Goal: Task Accomplishment & Management: Complete application form

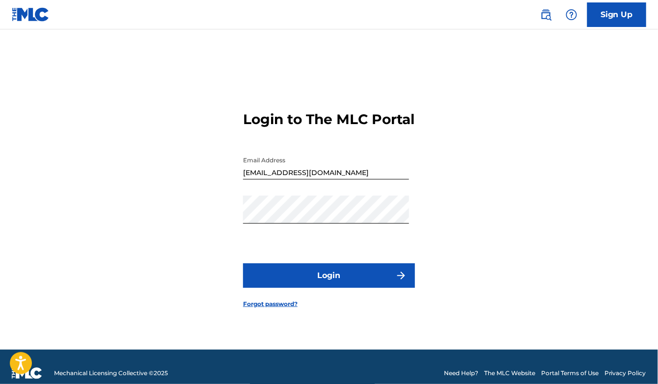
click at [324, 288] on button "Login" at bounding box center [329, 276] width 172 height 25
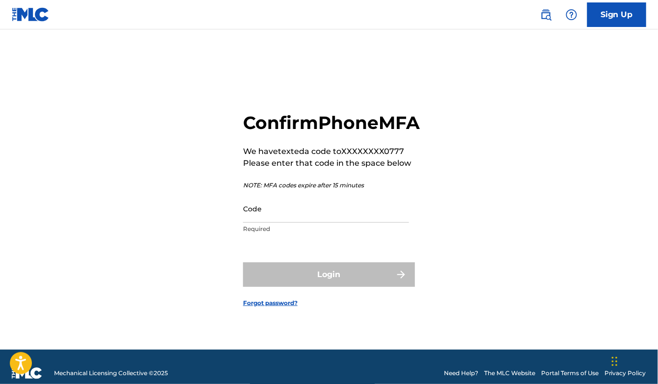
click at [261, 221] on input "Code" at bounding box center [326, 209] width 166 height 28
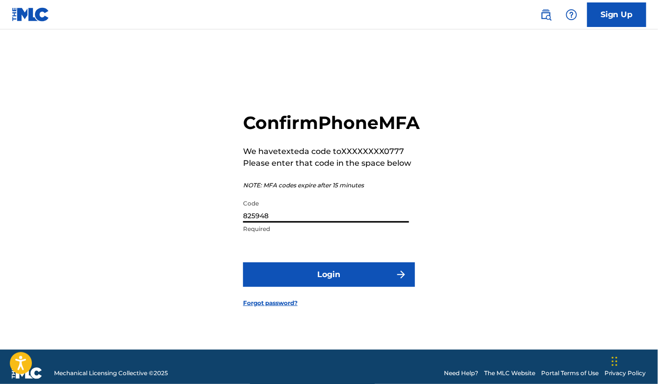
type input "825948"
click at [312, 285] on button "Login" at bounding box center [329, 275] width 172 height 25
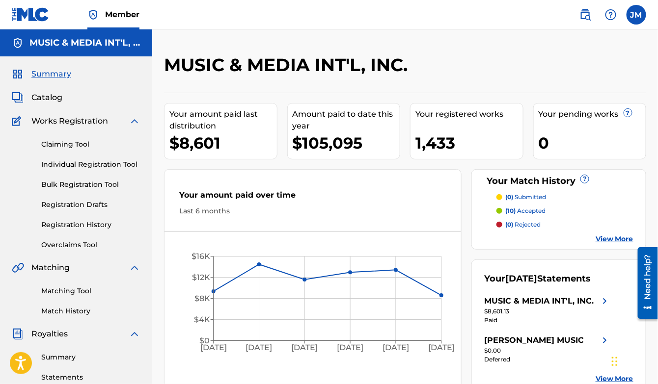
click at [77, 145] on link "Claiming Tool" at bounding box center [90, 144] width 99 height 10
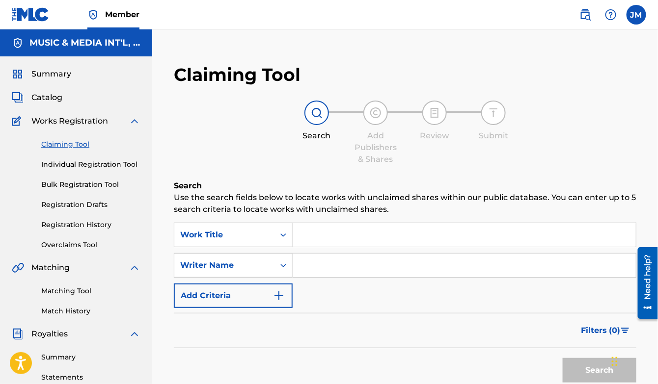
click at [308, 235] on input "Search Form" at bounding box center [464, 235] width 343 height 24
type input "i"
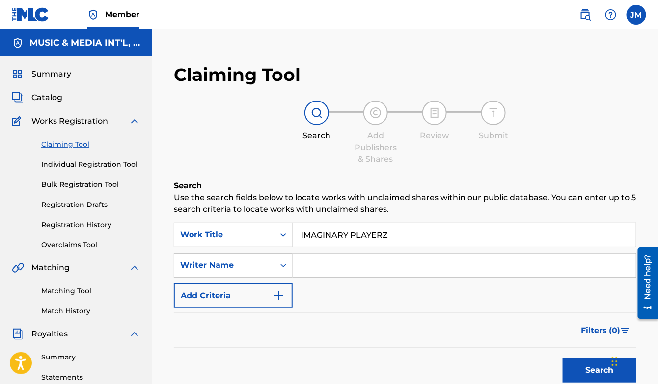
type input "IMAGINARY PLAYERZ"
click at [312, 266] on input "Search Form" at bounding box center [464, 266] width 343 height 24
type input "[PERSON_NAME]"
click at [589, 370] on button "Search" at bounding box center [600, 370] width 74 height 25
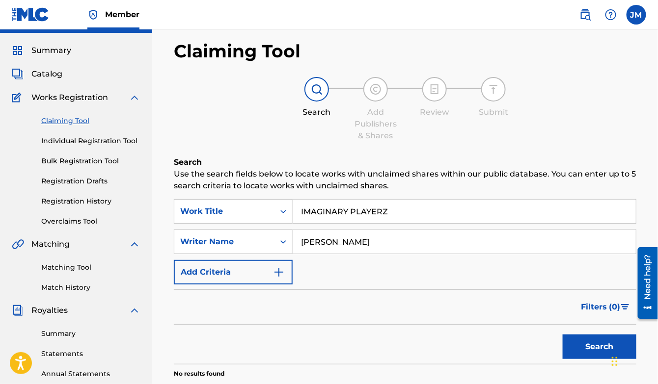
scroll to position [21, 0]
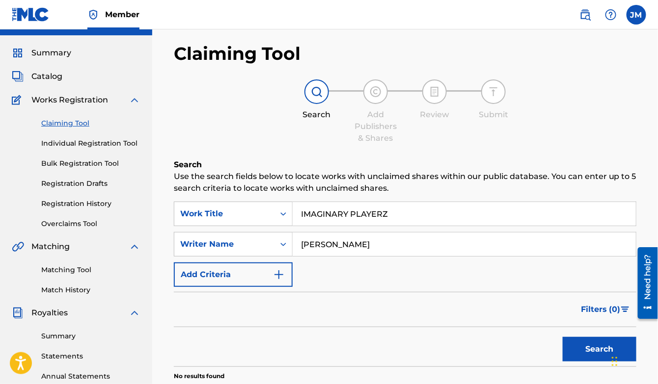
click at [96, 145] on link "Individual Registration Tool" at bounding box center [90, 143] width 99 height 10
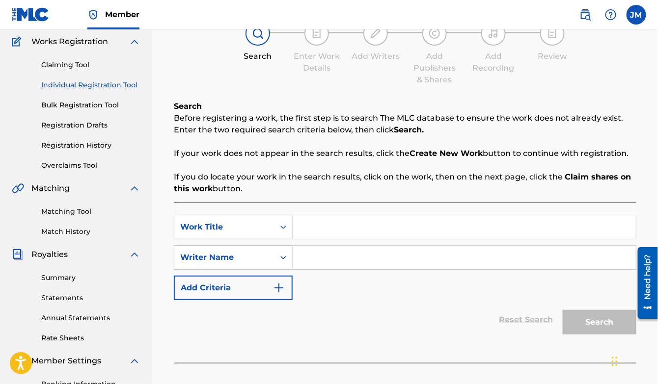
scroll to position [116, 0]
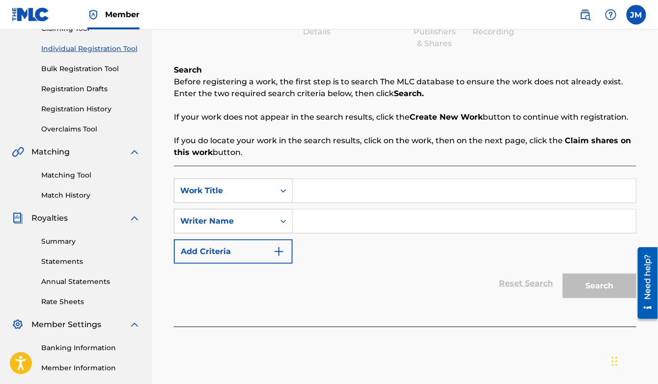
click at [346, 194] on input "Search Form" at bounding box center [464, 191] width 343 height 24
type input "IMAGINARY PLAYERZ"
click at [343, 225] on input "Search Form" at bounding box center [464, 222] width 343 height 24
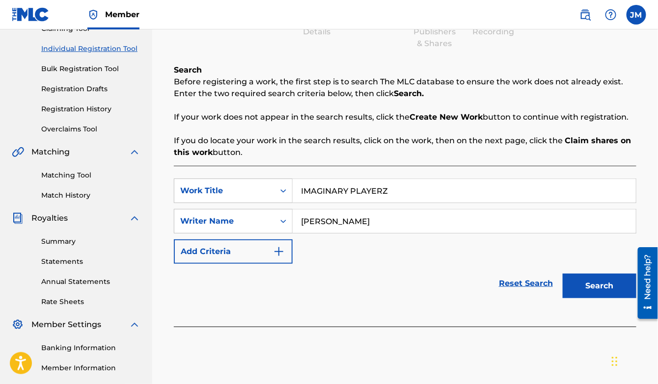
type input "[PERSON_NAME]"
click at [580, 281] on button "Search" at bounding box center [600, 286] width 74 height 25
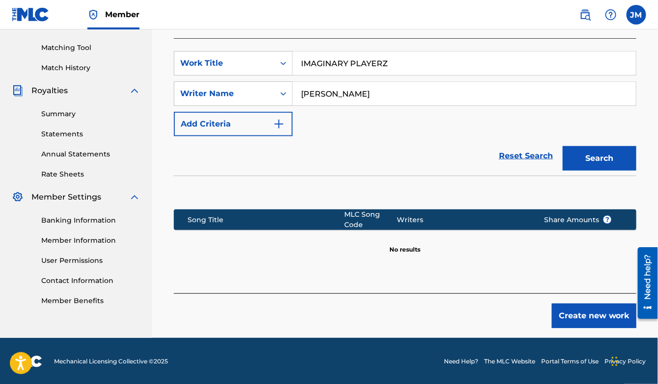
scroll to position [242, 0]
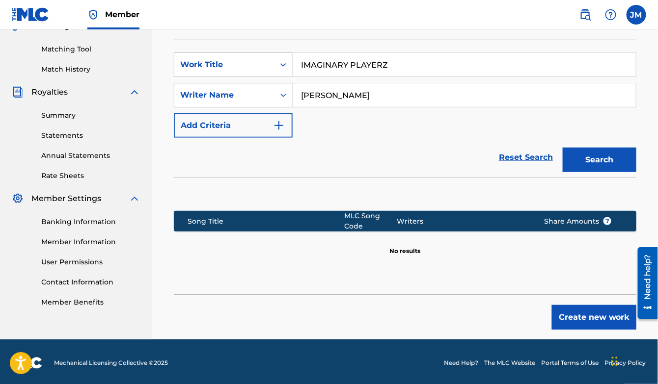
click at [588, 314] on button "Create new work" at bounding box center [594, 317] width 84 height 25
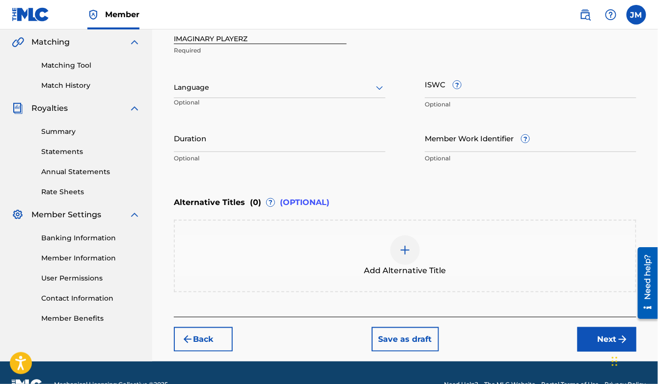
scroll to position [249, 0]
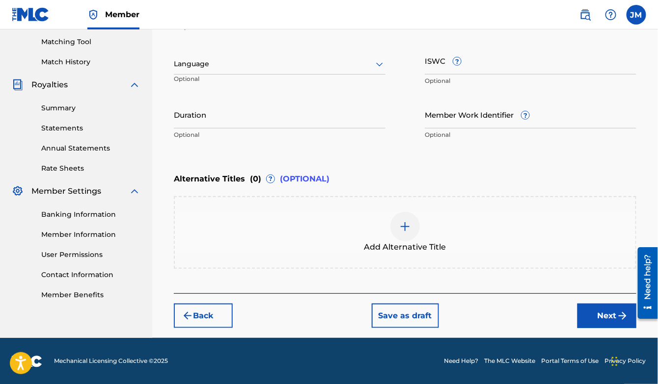
click at [608, 313] on button "Next" at bounding box center [606, 316] width 59 height 25
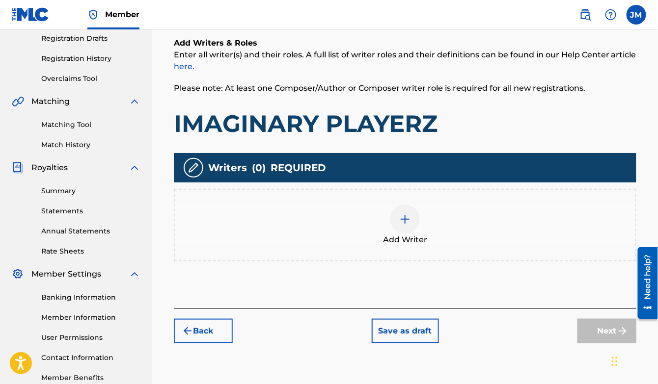
scroll to position [167, 0]
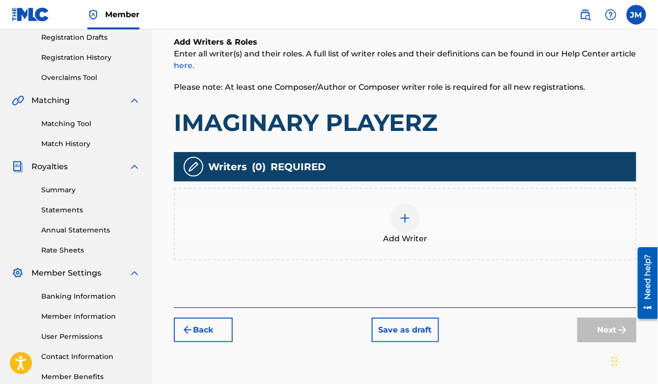
click at [408, 216] on img at bounding box center [405, 219] width 12 height 12
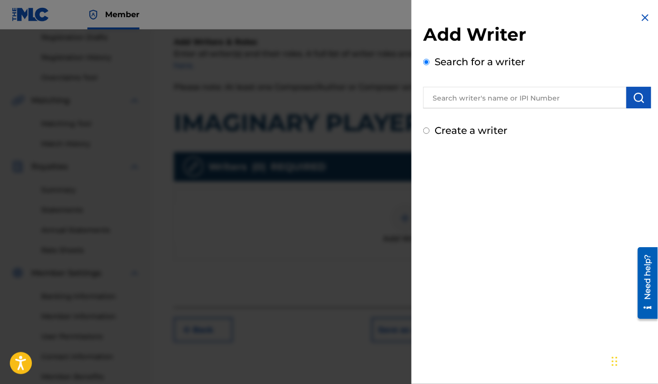
click at [478, 95] on input "text" at bounding box center [524, 98] width 203 height 22
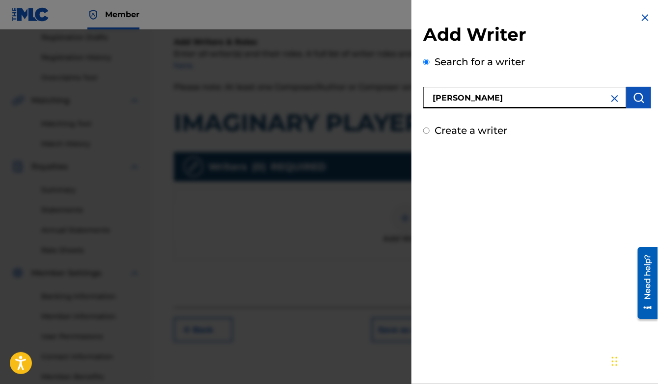
type input "[PERSON_NAME]"
click at [633, 99] on img "submit" at bounding box center [639, 98] width 12 height 12
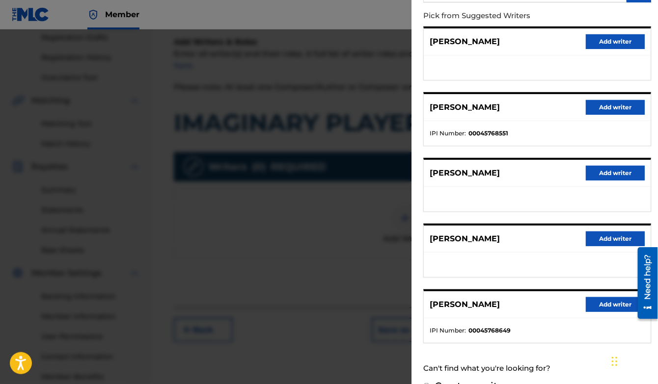
scroll to position [84, 0]
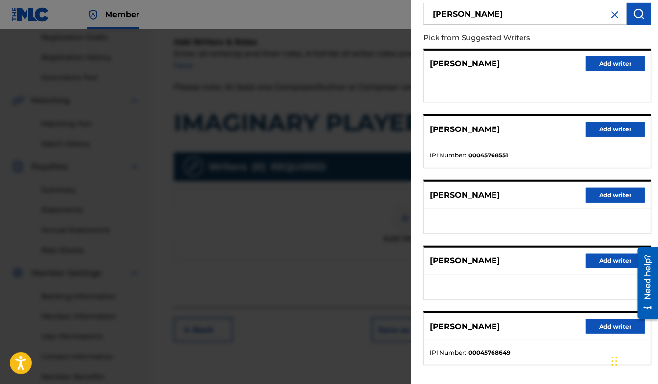
click at [608, 128] on button "Add writer" at bounding box center [615, 129] width 59 height 15
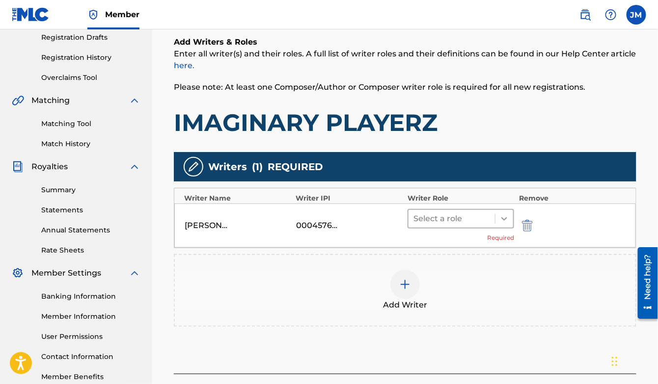
click at [505, 218] on icon at bounding box center [504, 218] width 6 height 3
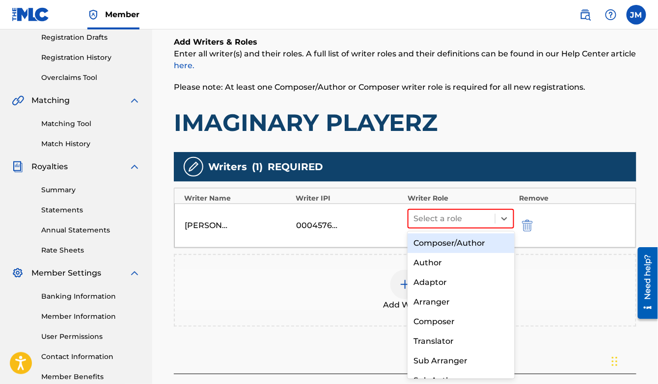
click at [461, 247] on div "Composer/Author" at bounding box center [460, 244] width 107 height 20
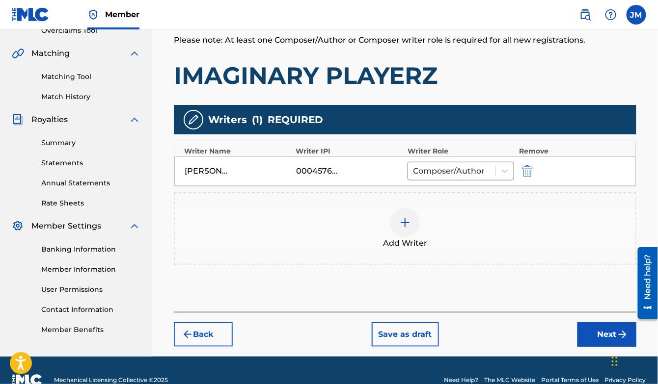
scroll to position [215, 0]
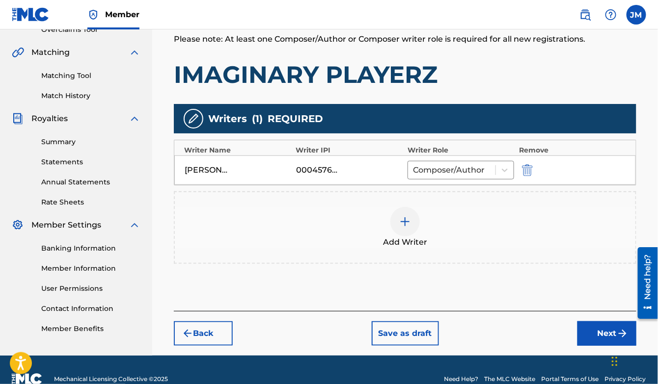
click at [407, 225] on img at bounding box center [405, 222] width 12 height 12
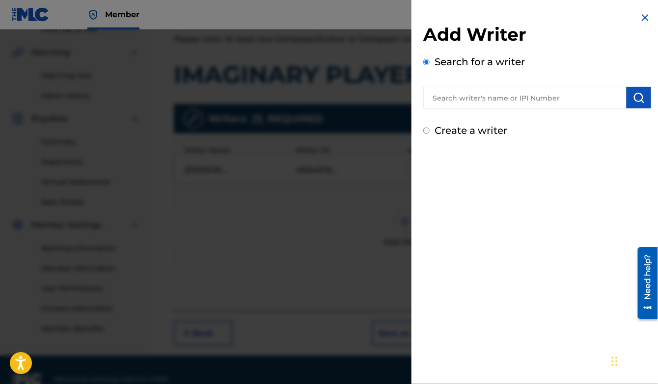
click at [493, 100] on input "text" at bounding box center [524, 98] width 203 height 22
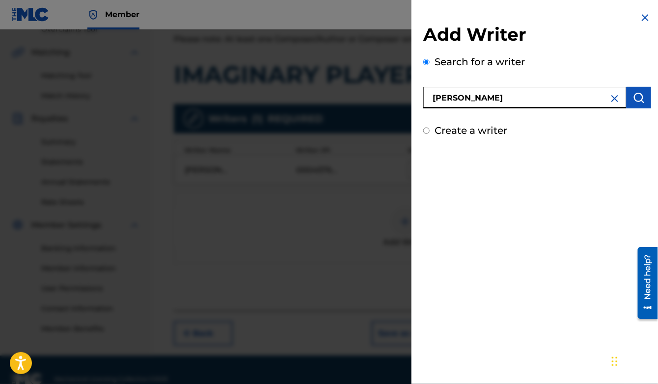
type input "[PERSON_NAME]"
click at [636, 99] on img "submit" at bounding box center [639, 98] width 12 height 12
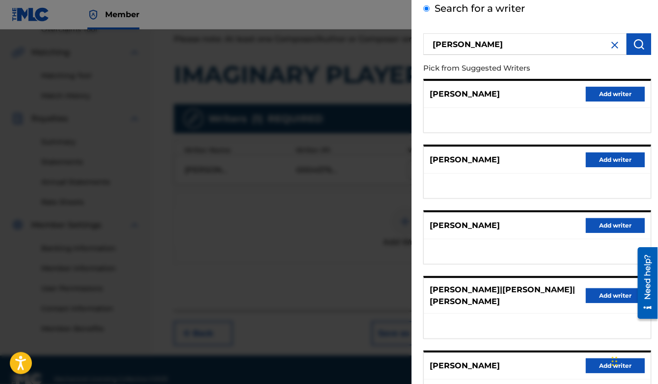
scroll to position [72, 0]
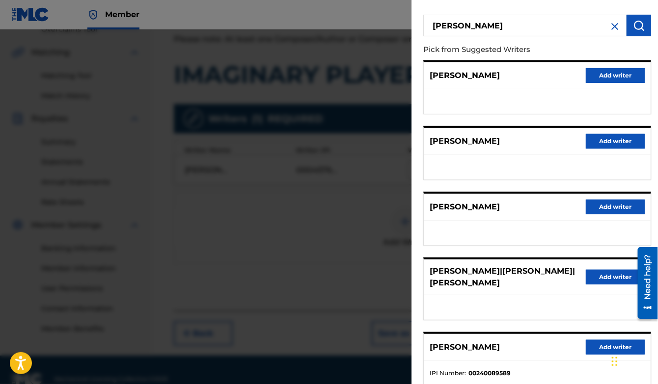
click at [598, 340] on button "Add writer" at bounding box center [615, 347] width 59 height 15
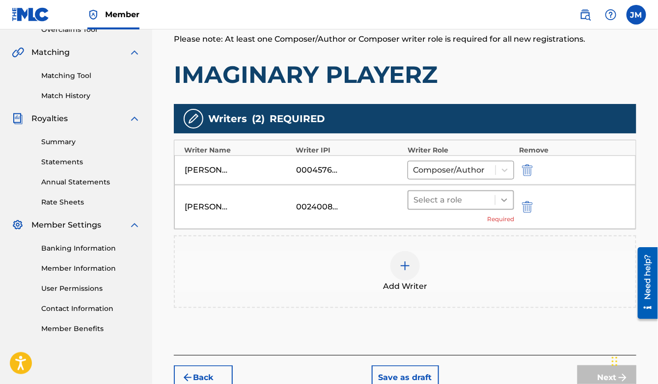
click at [505, 200] on icon at bounding box center [504, 200] width 6 height 3
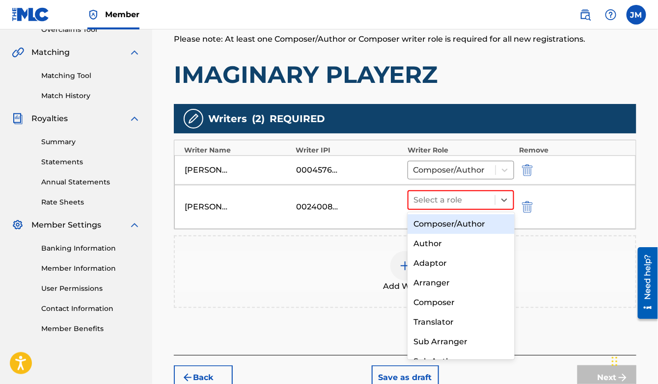
click at [467, 229] on div "Composer/Author" at bounding box center [460, 225] width 107 height 20
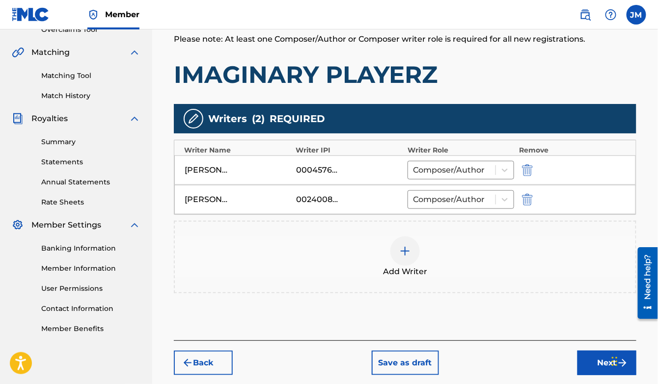
click at [411, 253] on div at bounding box center [404, 251] width 29 height 29
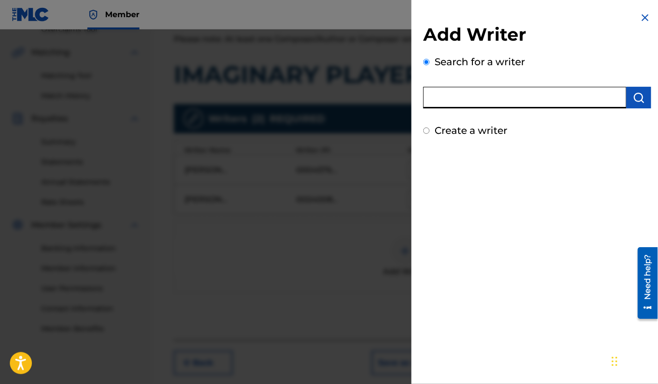
click at [483, 105] on input "text" at bounding box center [524, 98] width 203 height 22
type input "[PERSON_NAME]"
click at [629, 99] on button "submit" at bounding box center [638, 98] width 25 height 22
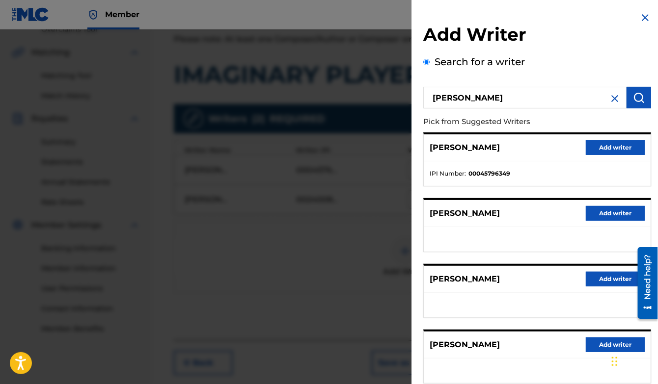
click at [608, 149] on button "Add writer" at bounding box center [615, 147] width 59 height 15
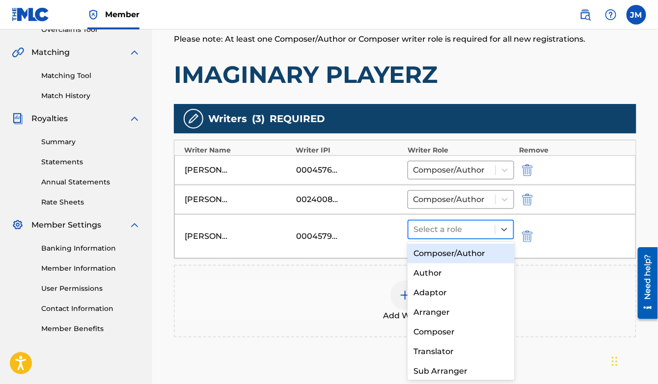
click at [438, 234] on div at bounding box center [451, 230] width 77 height 14
click at [432, 253] on div "Composer/Author" at bounding box center [460, 254] width 107 height 20
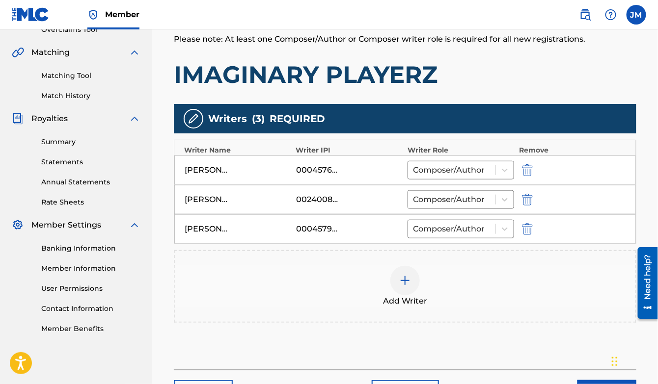
click at [408, 280] on img at bounding box center [405, 281] width 12 height 12
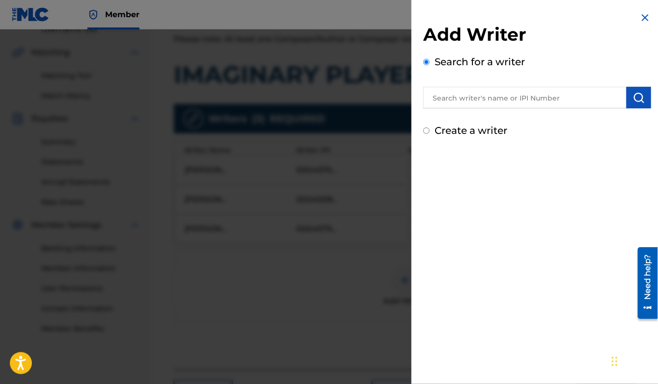
click at [643, 18] on img at bounding box center [645, 18] width 12 height 12
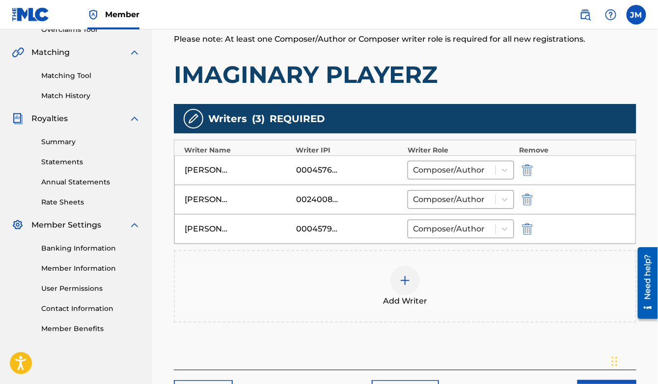
click at [533, 200] on img "submit" at bounding box center [527, 200] width 11 height 12
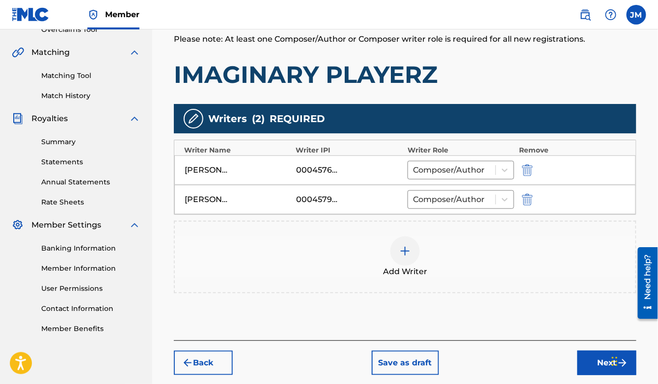
click at [533, 200] on img "submit" at bounding box center [527, 200] width 11 height 12
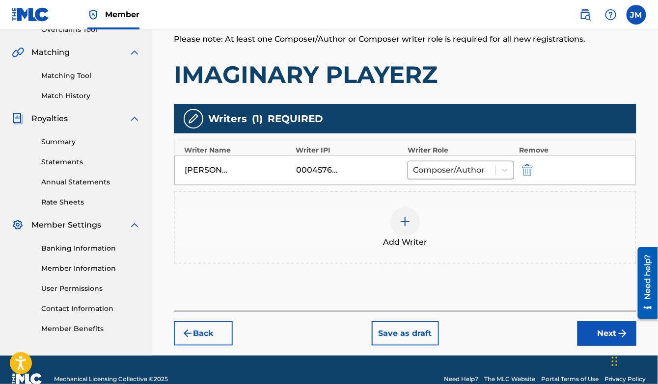
click at [599, 327] on button "Next" at bounding box center [606, 334] width 59 height 25
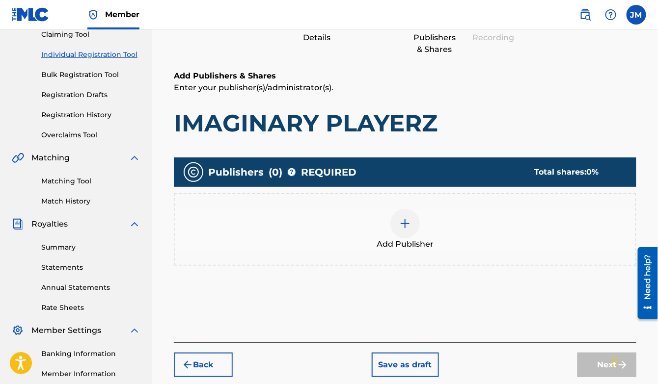
scroll to position [112, 0]
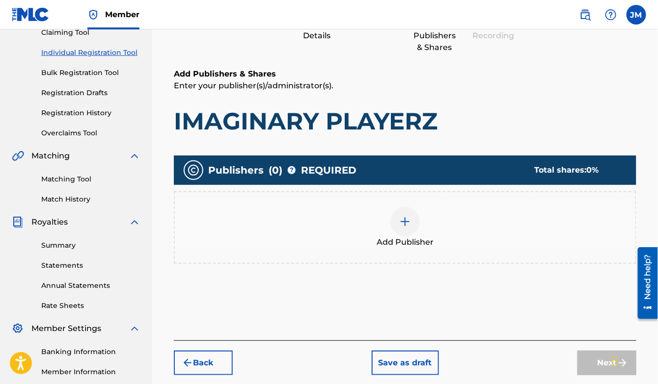
click at [409, 221] on img at bounding box center [405, 222] width 12 height 12
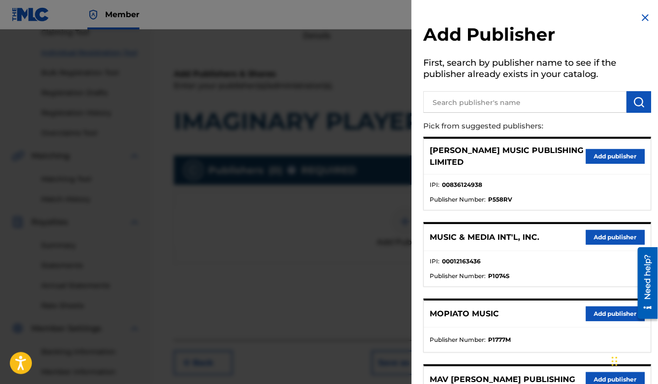
click at [471, 107] on input "text" at bounding box center [524, 102] width 203 height 22
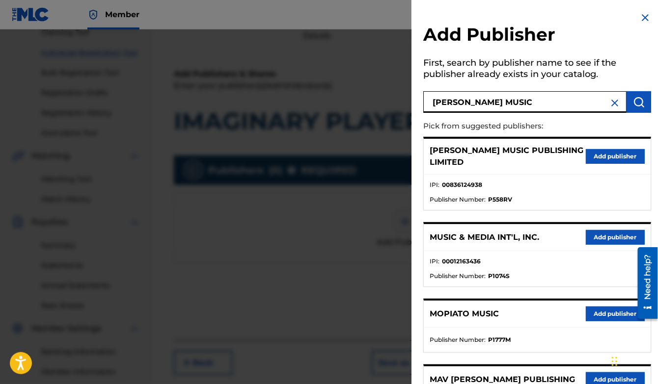
type input "[PERSON_NAME] MUSIC"
click at [633, 105] on img "submit" at bounding box center [639, 102] width 12 height 12
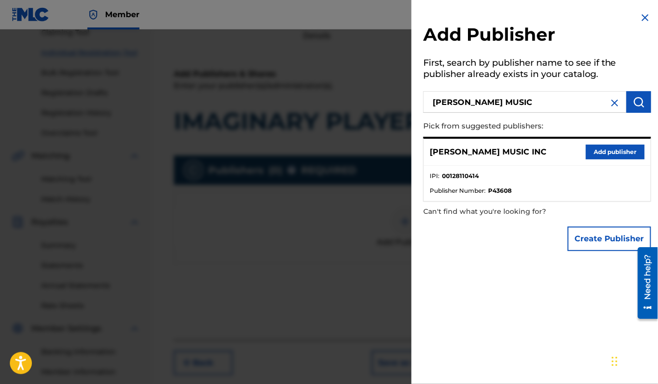
click at [605, 156] on button "Add publisher" at bounding box center [615, 152] width 59 height 15
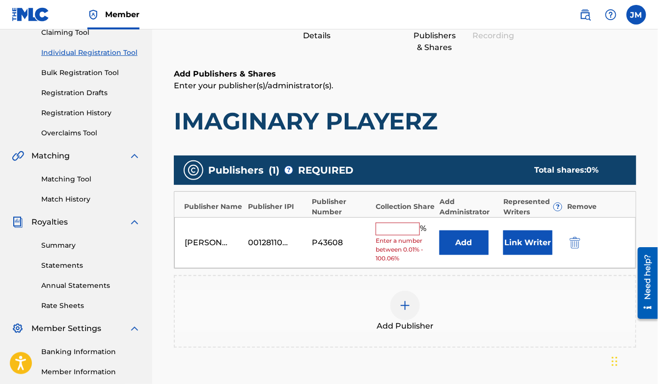
click at [406, 226] on input "text" at bounding box center [397, 229] width 44 height 13
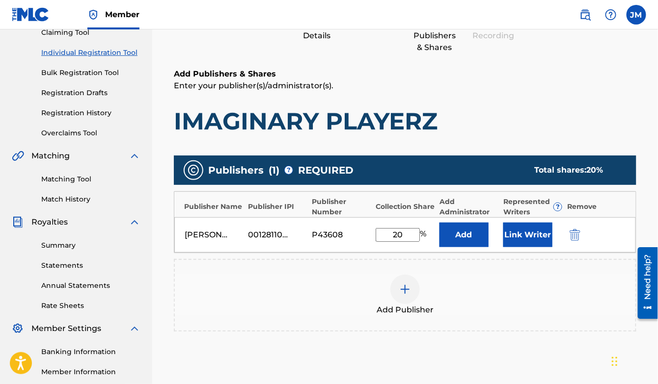
type input "20"
click at [460, 239] on button "Add" at bounding box center [463, 235] width 49 height 25
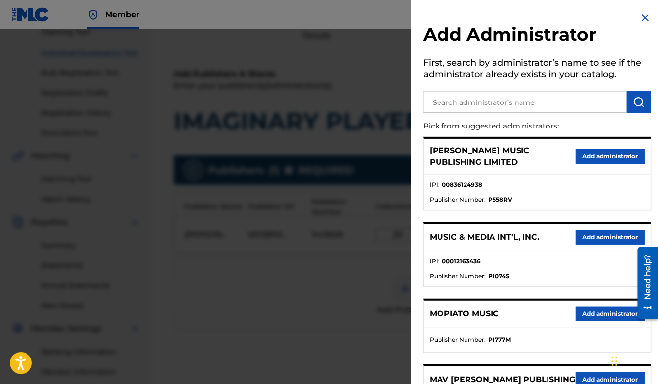
click at [588, 235] on button "Add administrator" at bounding box center [609, 237] width 69 height 15
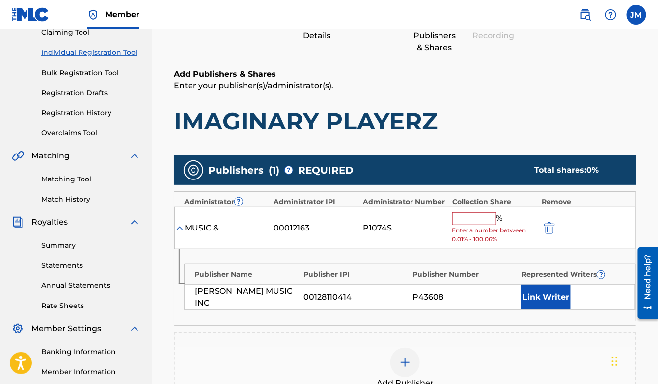
click at [479, 216] on input "text" at bounding box center [474, 219] width 44 height 13
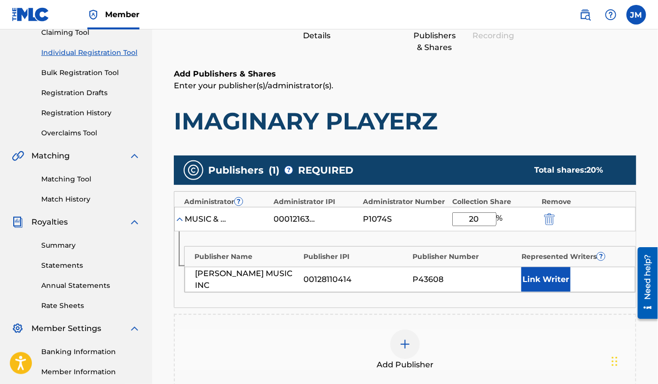
type input "20"
click at [537, 282] on button "Link Writer" at bounding box center [545, 280] width 49 height 25
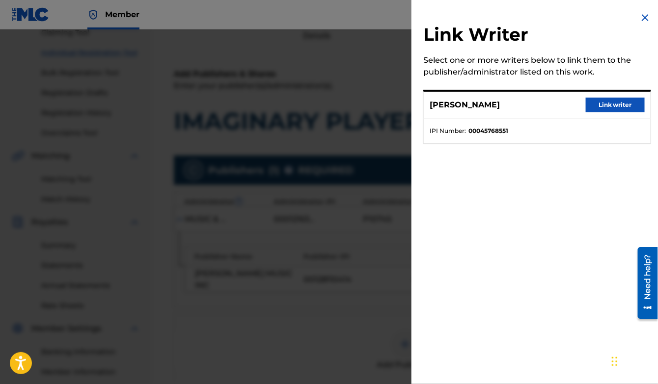
click at [614, 106] on button "Link writer" at bounding box center [615, 105] width 59 height 15
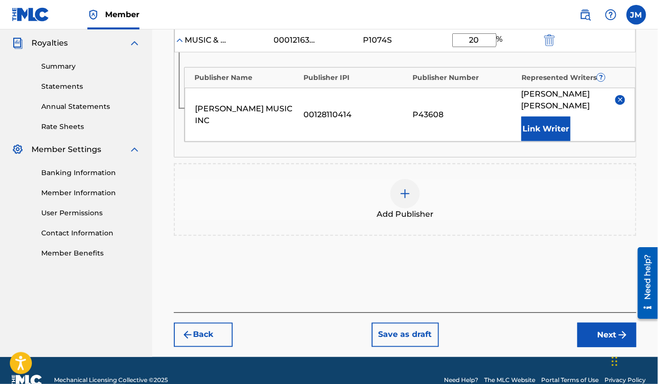
scroll to position [297, 0]
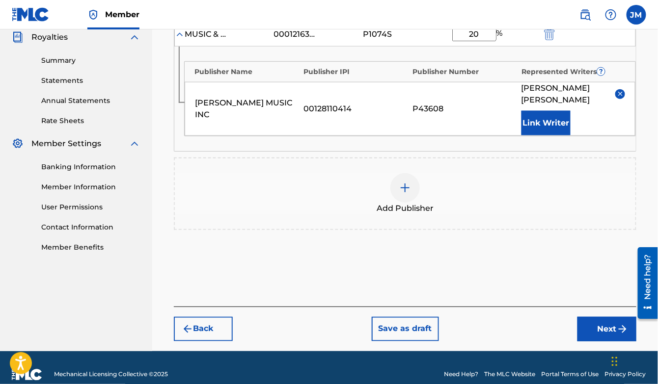
click at [596, 317] on button "Next" at bounding box center [606, 329] width 59 height 25
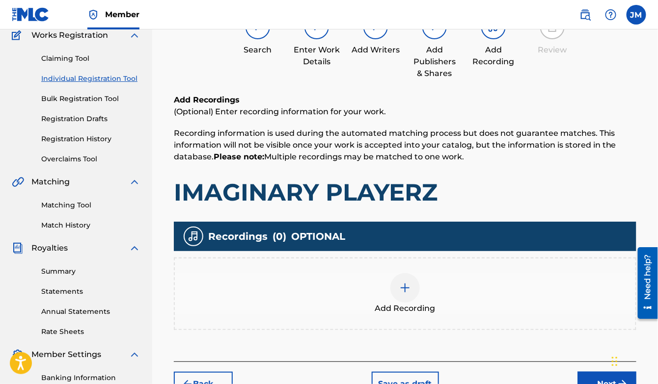
scroll to position [87, 0]
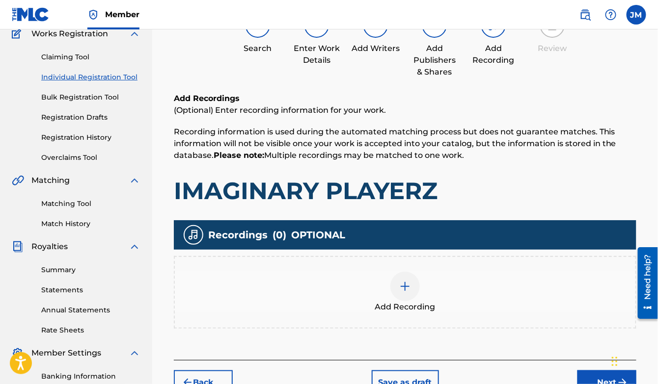
click at [410, 286] on img at bounding box center [405, 287] width 12 height 12
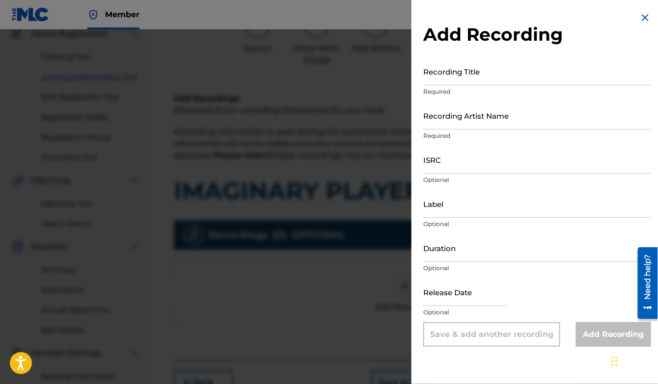
click at [486, 74] on input "Recording Title" at bounding box center [537, 71] width 228 height 28
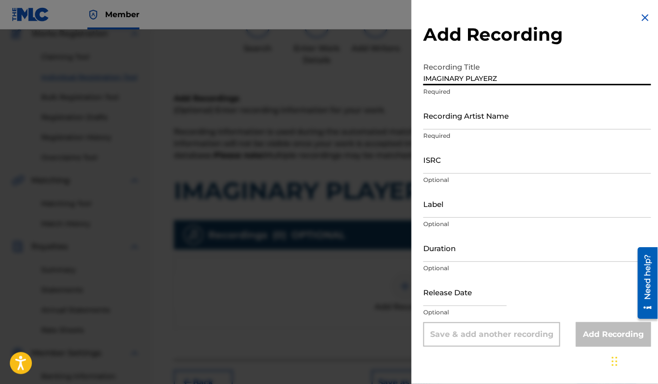
type input "IMAGINARY PLAYERZ"
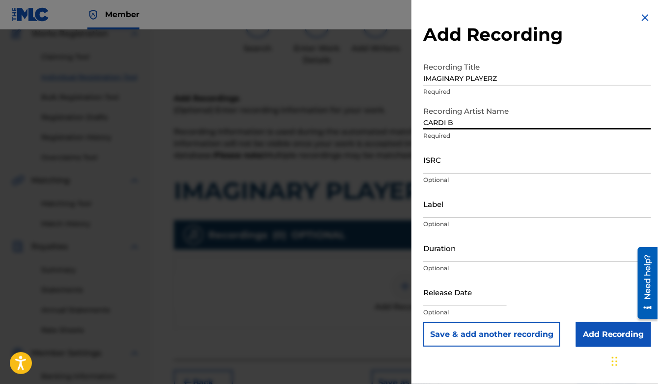
type input "CARDI B"
type input "ATLANTIC"
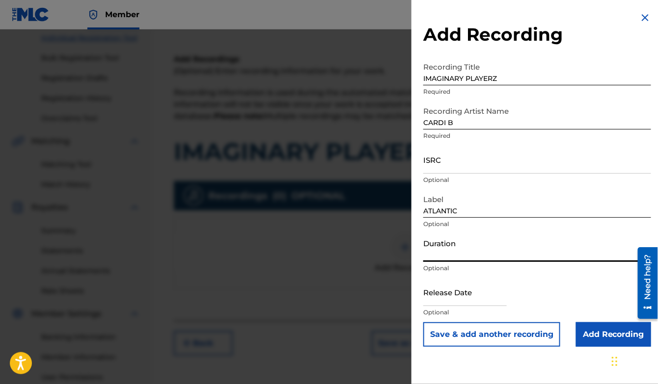
scroll to position [126, 0]
click at [599, 335] on input "Add Recording" at bounding box center [613, 334] width 75 height 25
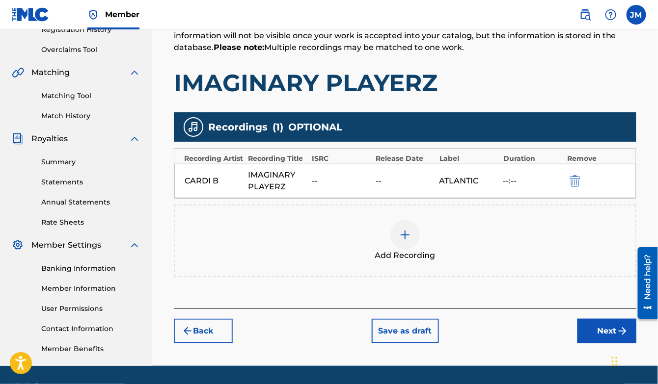
scroll to position [224, 0]
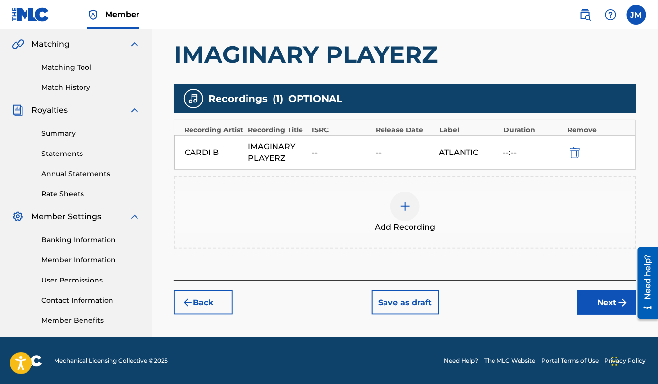
click at [587, 306] on button "Next" at bounding box center [606, 303] width 59 height 25
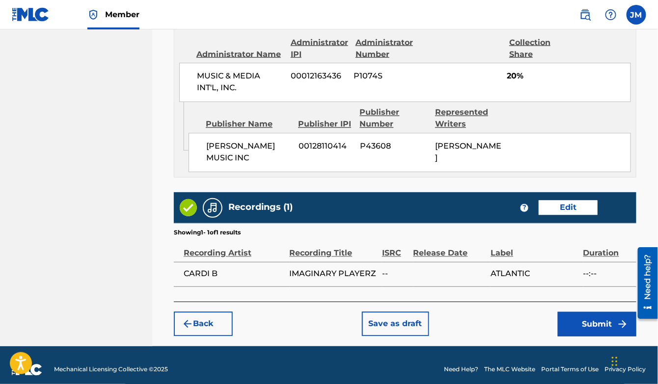
scroll to position [544, 0]
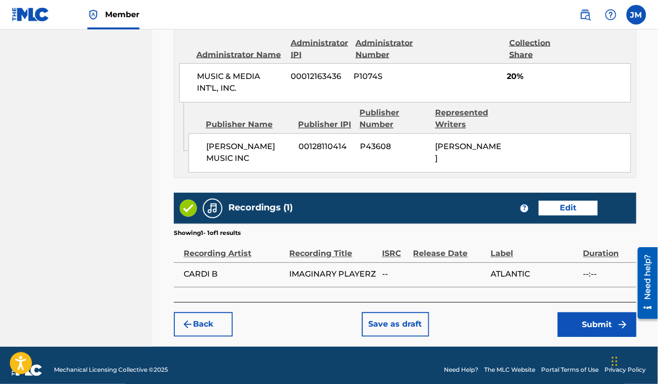
click at [587, 323] on button "Submit" at bounding box center [597, 325] width 79 height 25
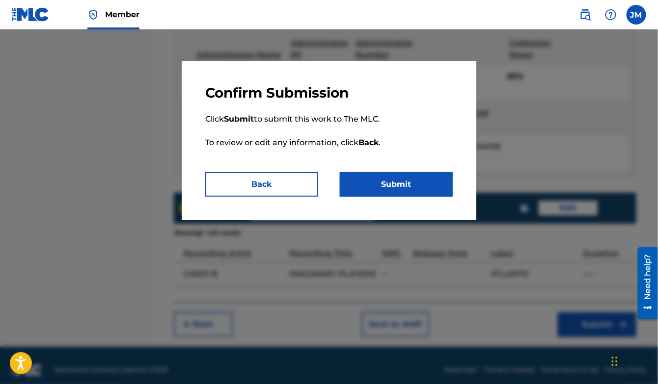
click at [397, 184] on button "Submit" at bounding box center [396, 184] width 113 height 25
